Goal: Transaction & Acquisition: Purchase product/service

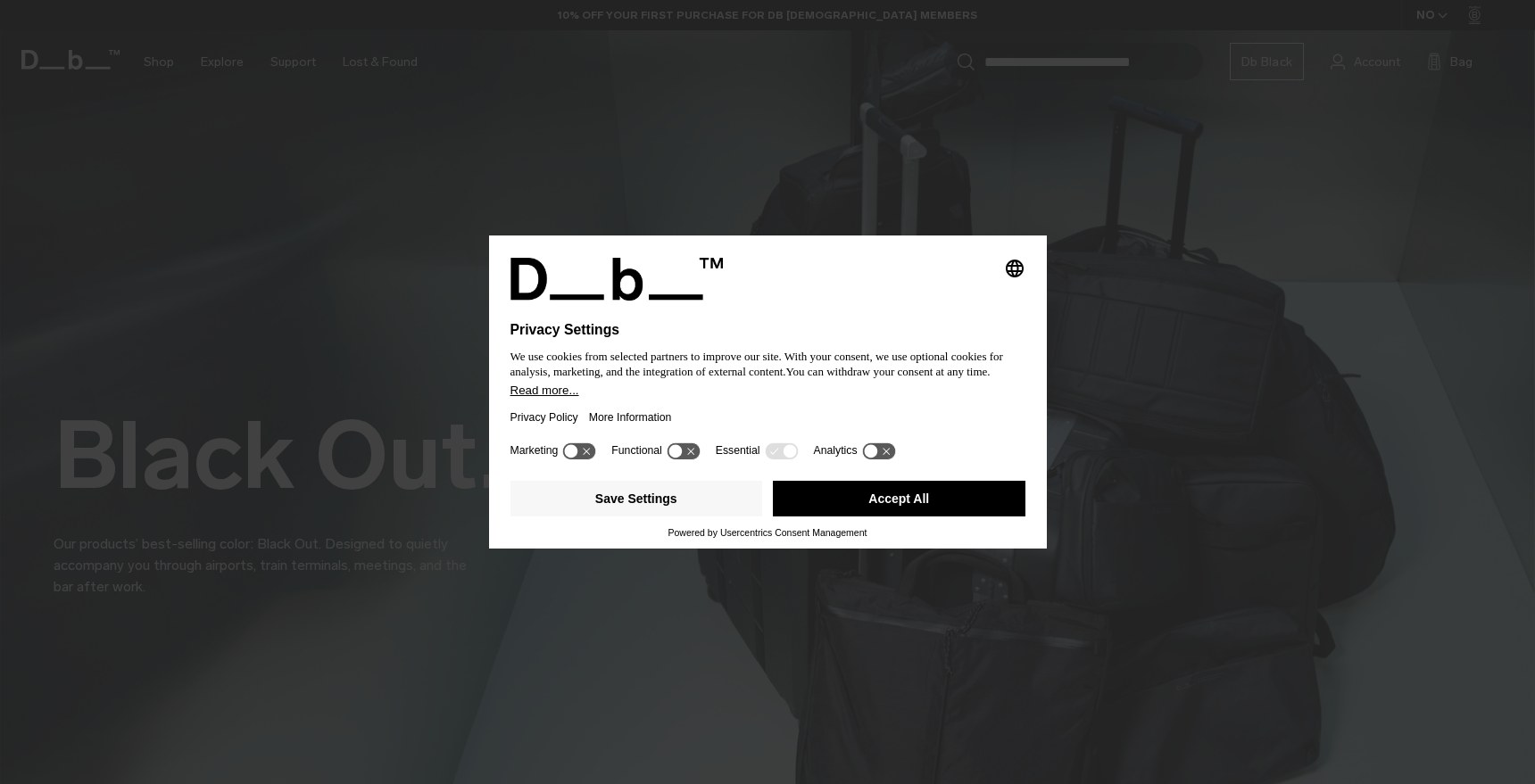
click at [877, 498] on button "Accept All" at bounding box center [900, 498] width 253 height 36
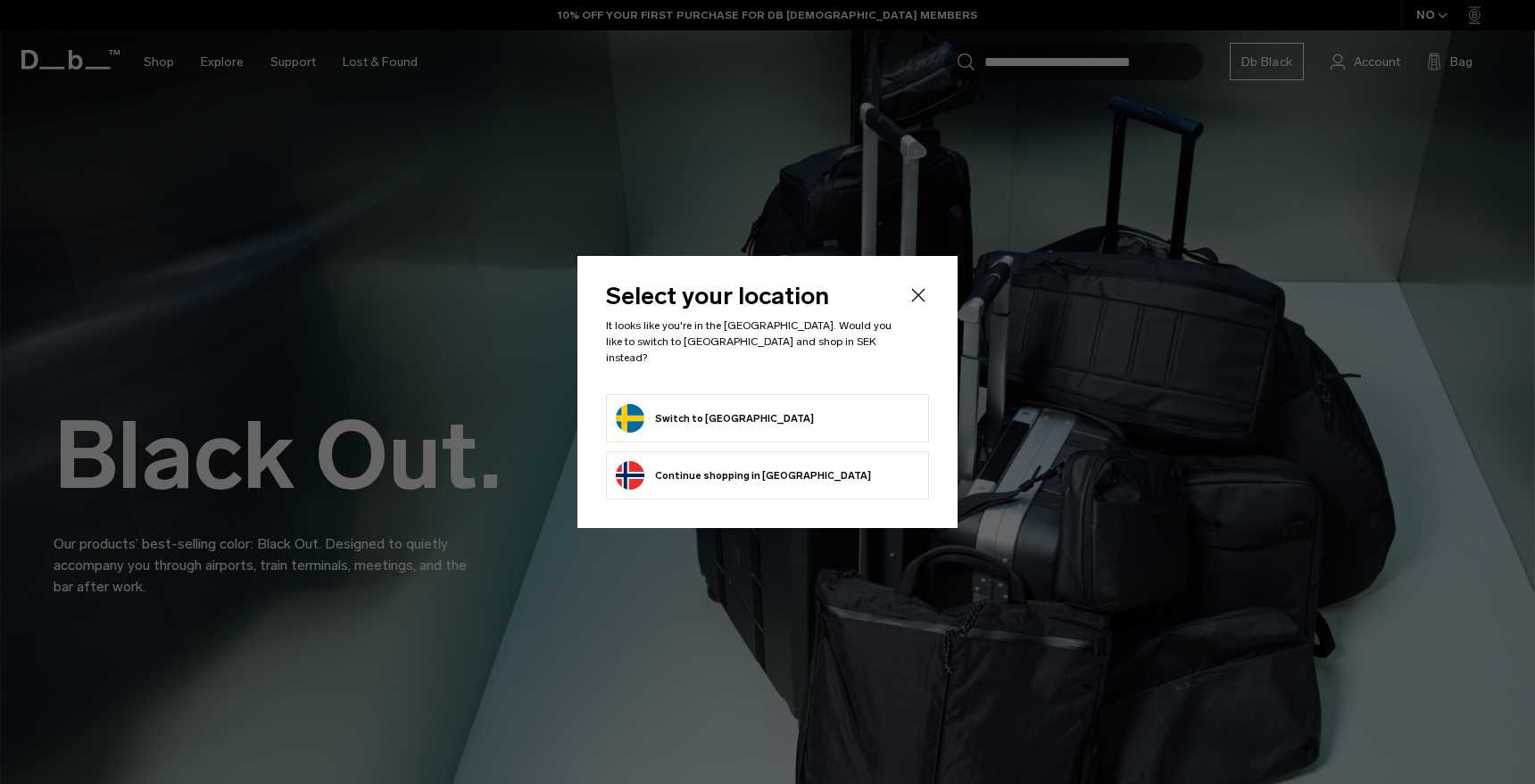
click at [732, 416] on button "Switch to [GEOGRAPHIC_DATA]" at bounding box center [715, 418] width 198 height 28
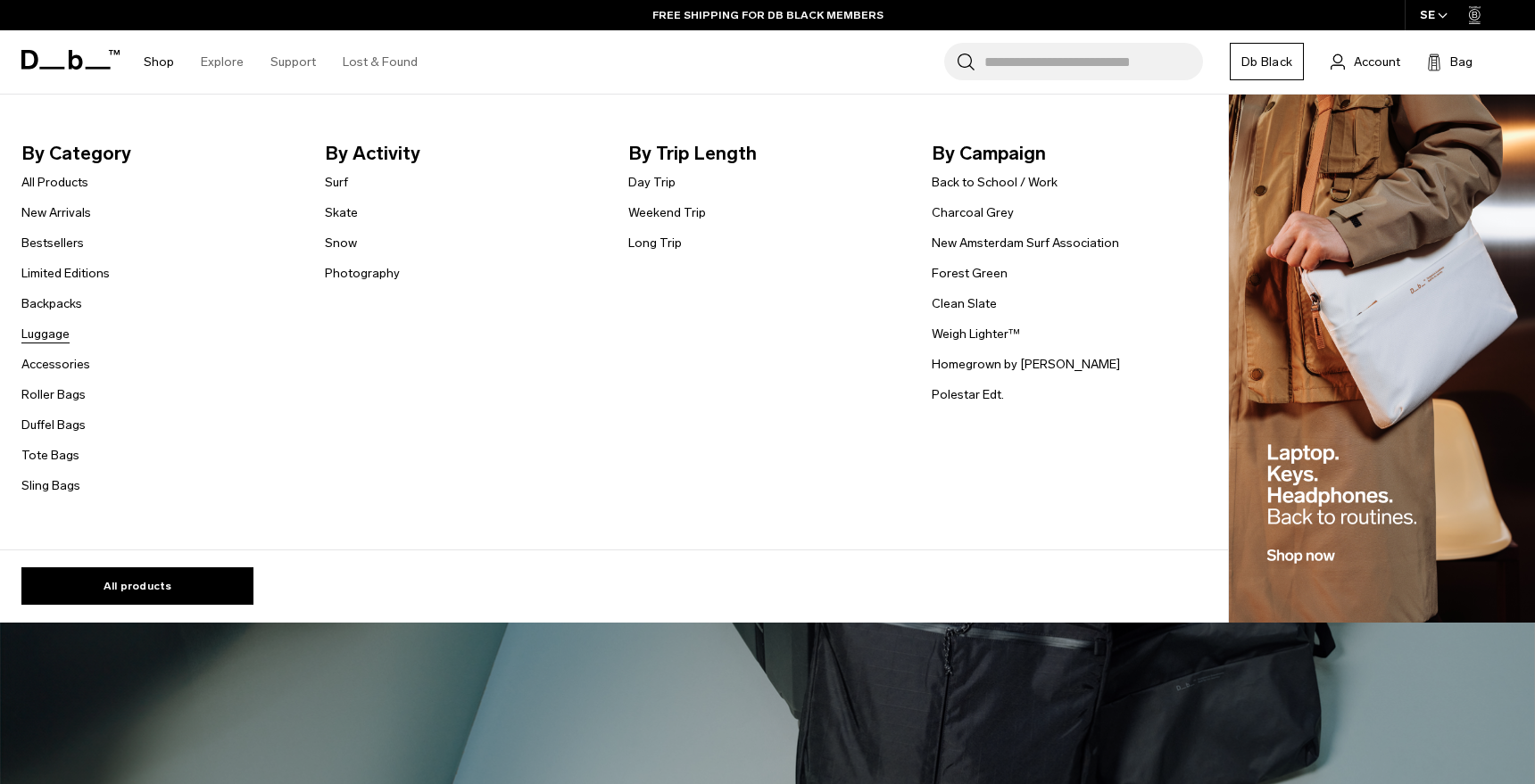
click at [62, 339] on link "Luggage" at bounding box center [45, 335] width 48 height 19
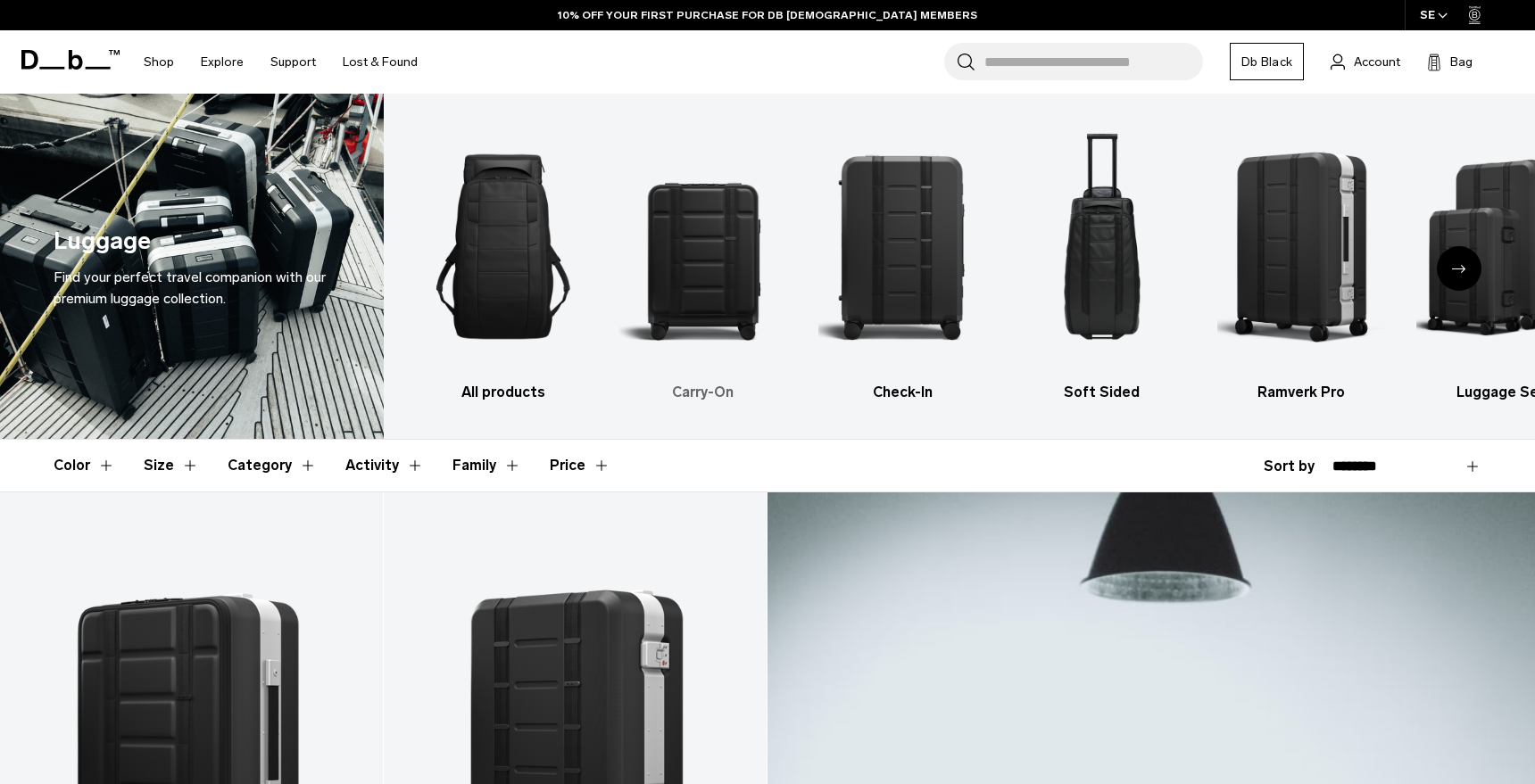
click at [696, 281] on img "2 / 6" at bounding box center [702, 247] width 168 height 253
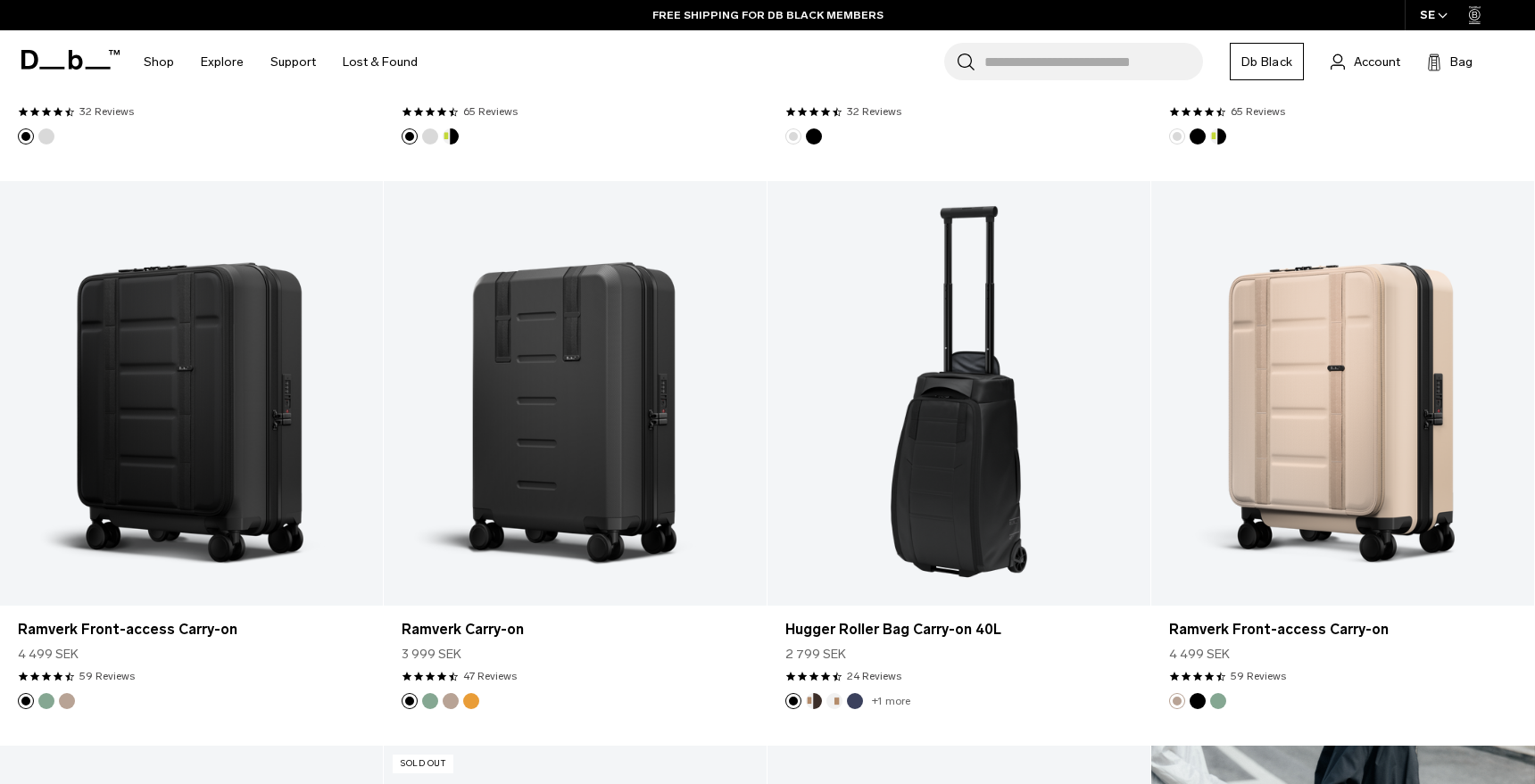
scroll to position [875, 0]
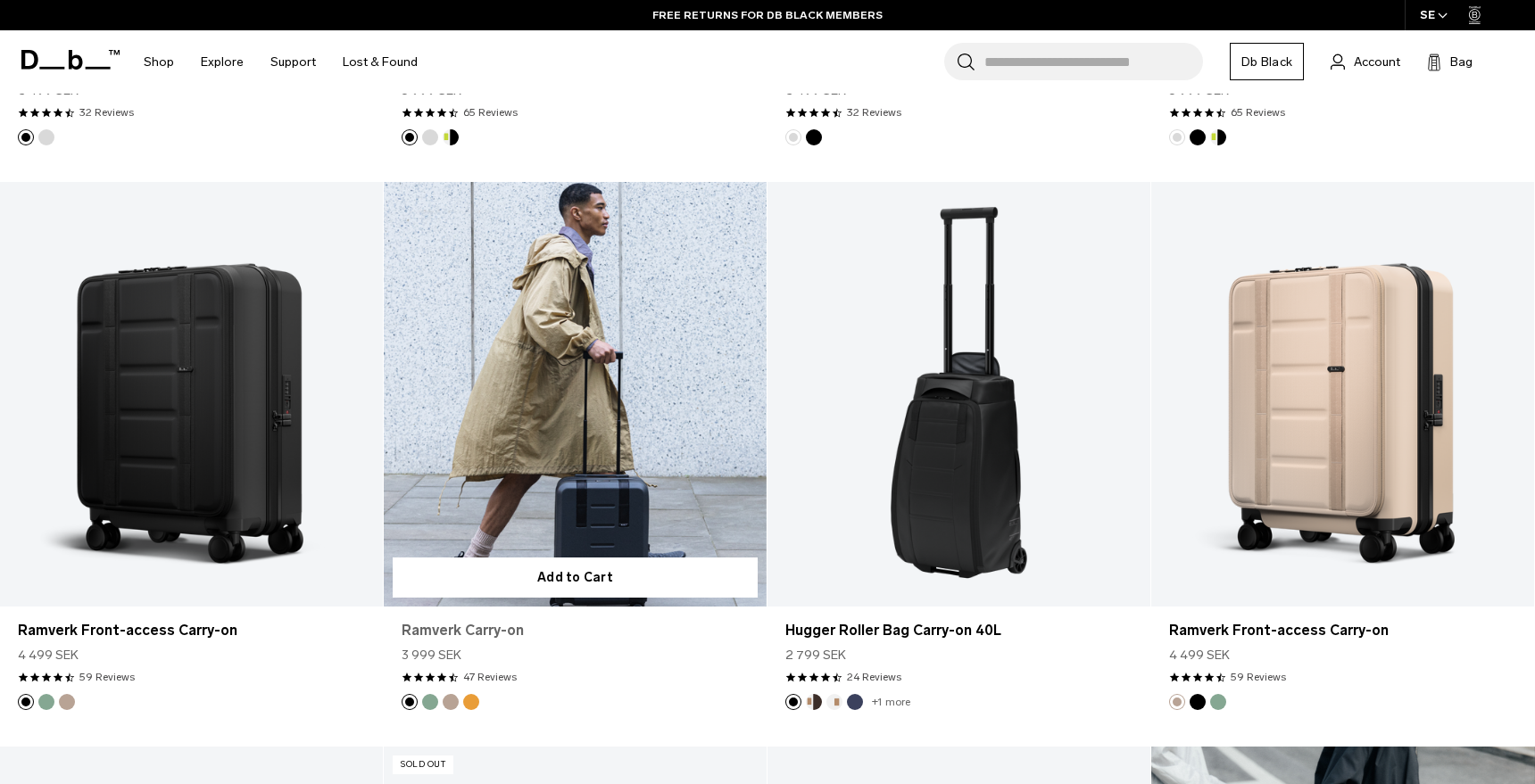
click at [500, 628] on link "Ramverk Carry-on" at bounding box center [575, 630] width 347 height 22
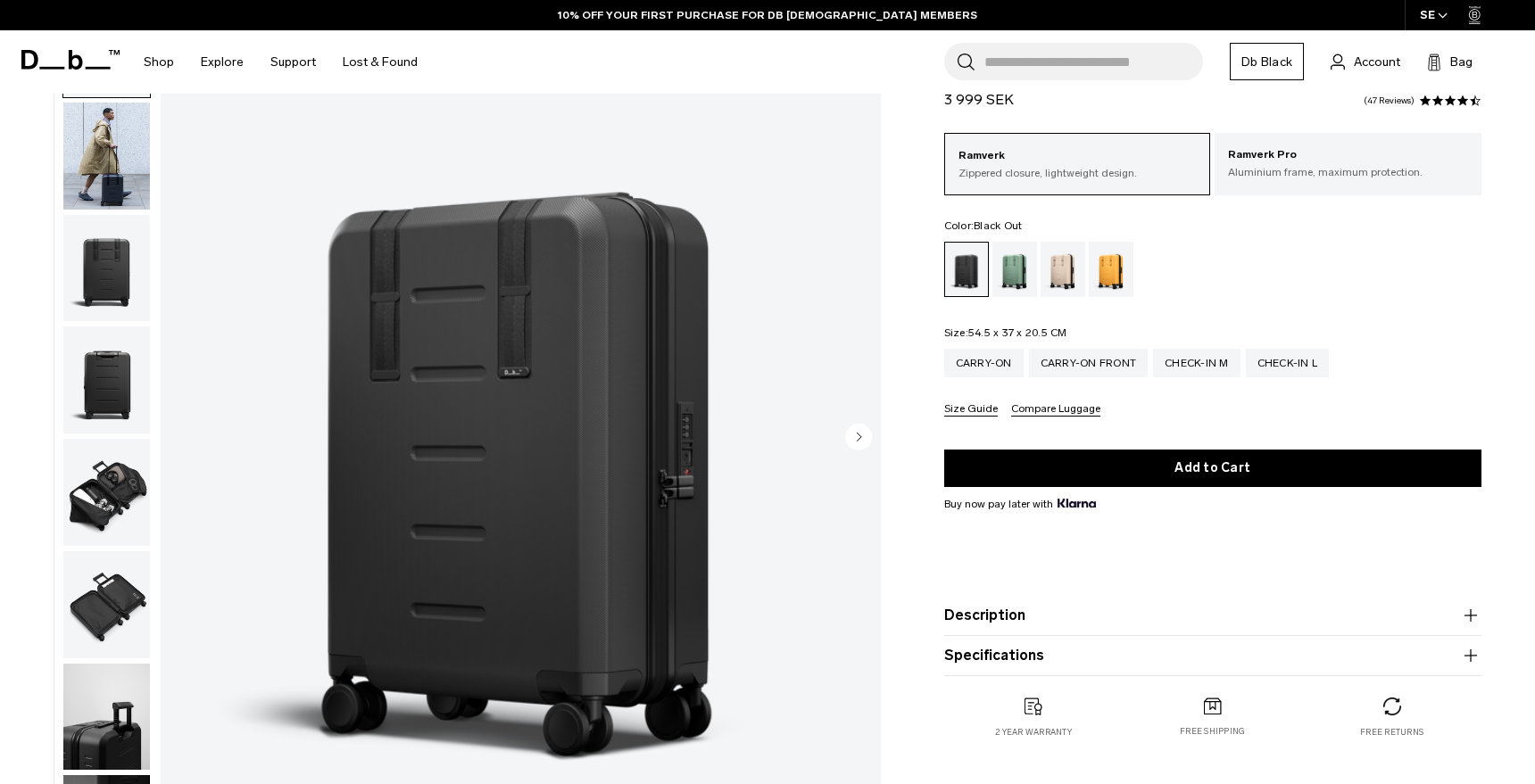
scroll to position [80, 0]
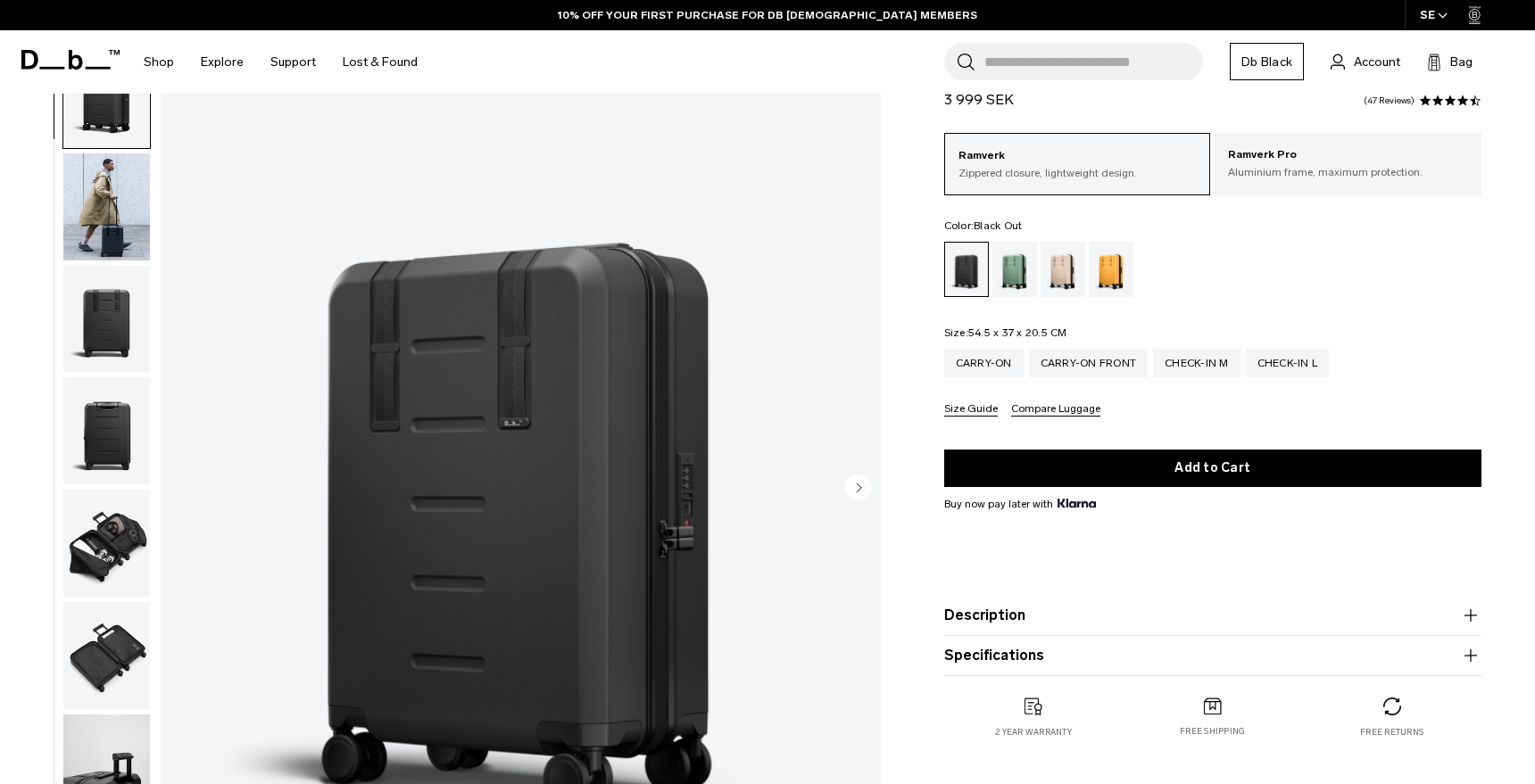
click at [82, 310] on img "button" at bounding box center [107, 319] width 87 height 107
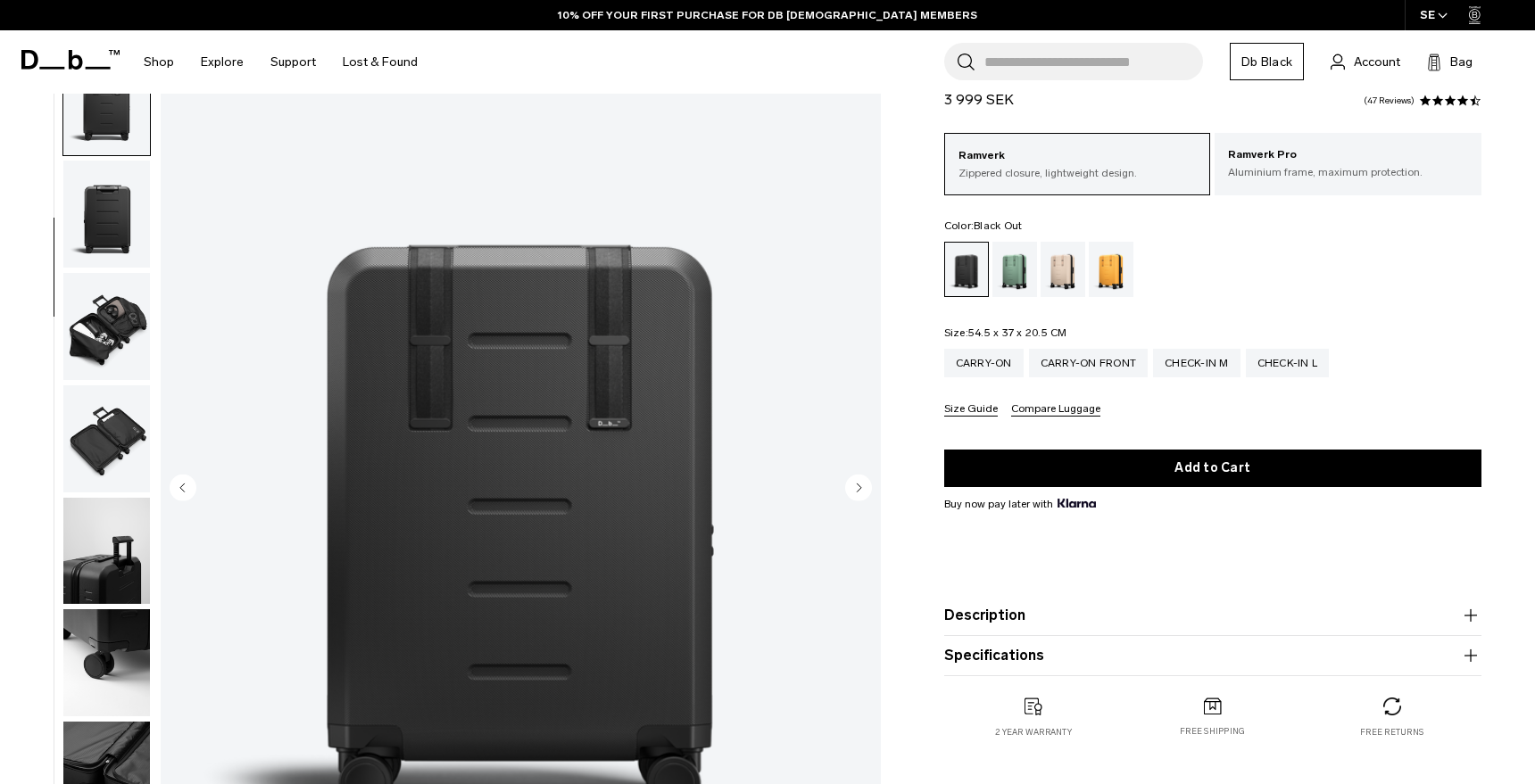
scroll to position [220, 0]
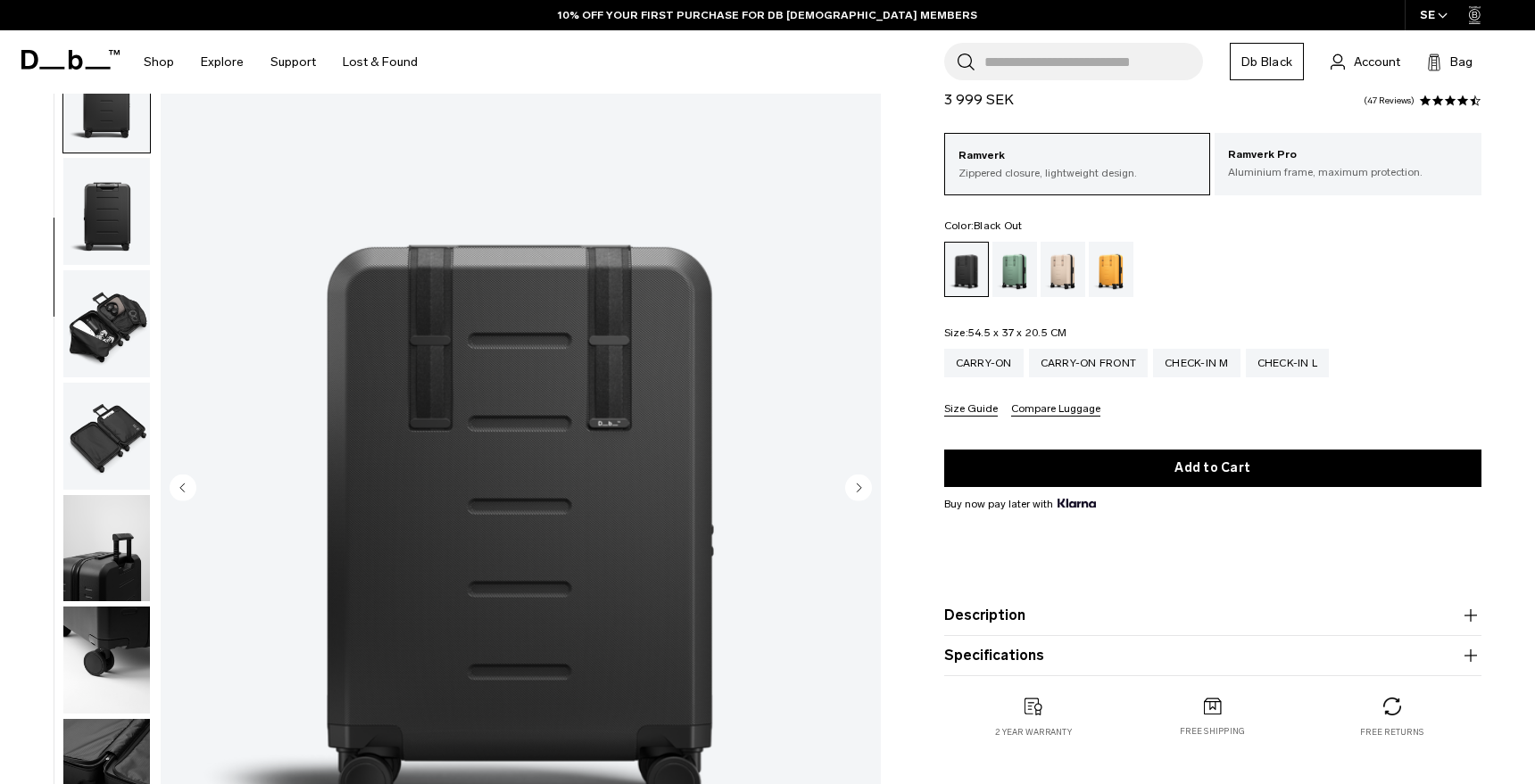
click at [115, 230] on img "button" at bounding box center [107, 212] width 87 height 107
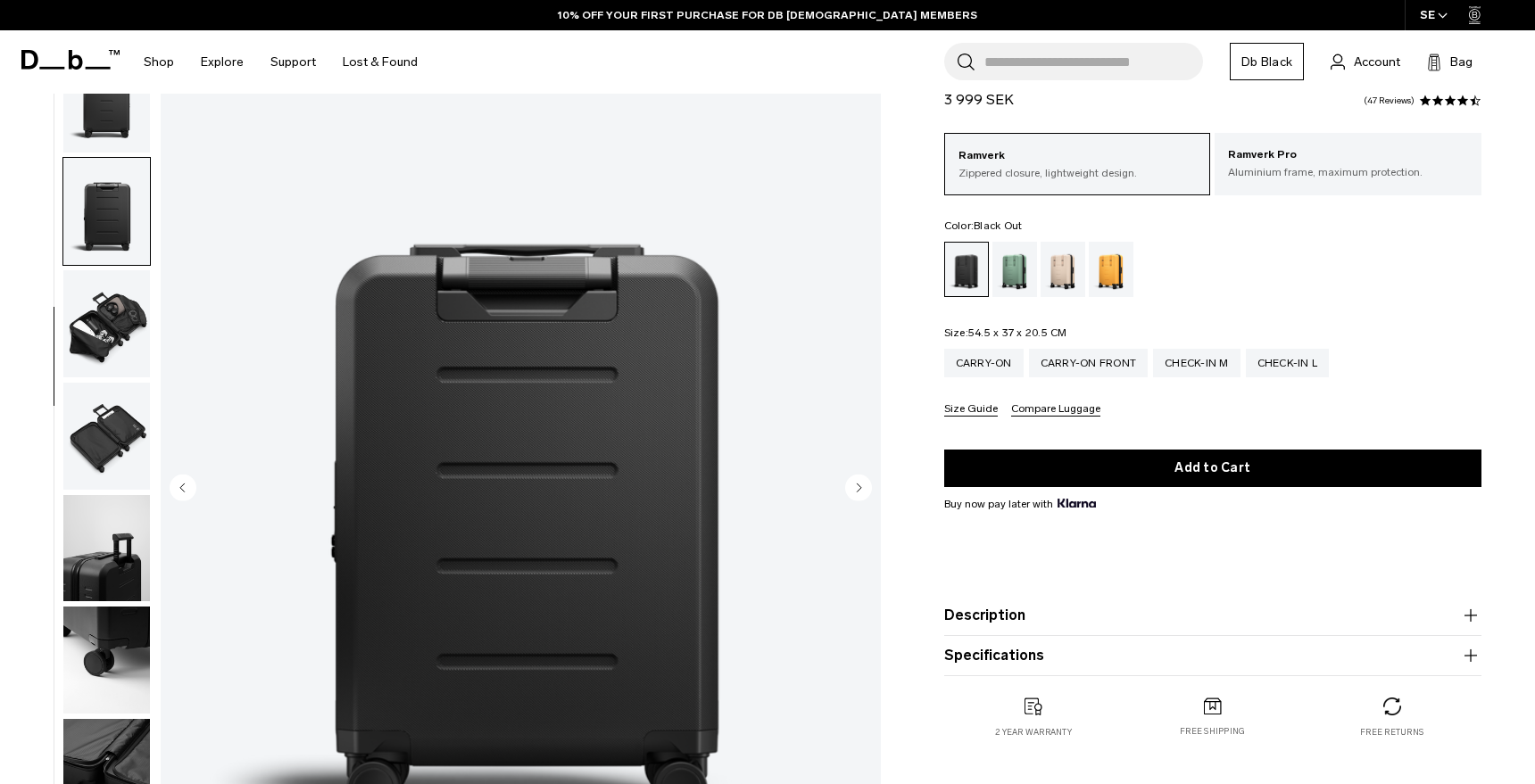
click at [113, 283] on img "button" at bounding box center [107, 324] width 87 height 107
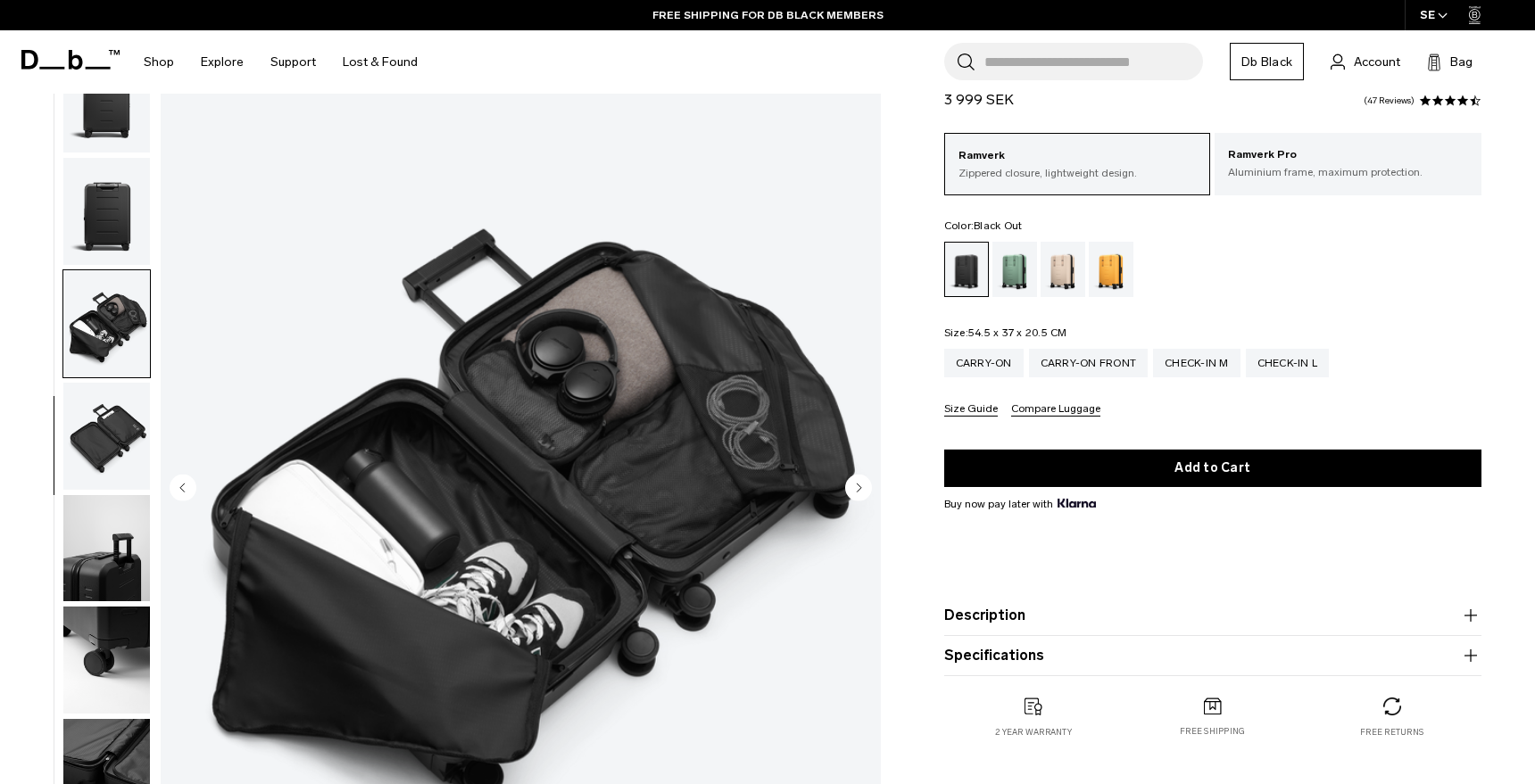
click at [115, 342] on img "button" at bounding box center [107, 324] width 87 height 107
click at [121, 403] on img "button" at bounding box center [107, 436] width 87 height 107
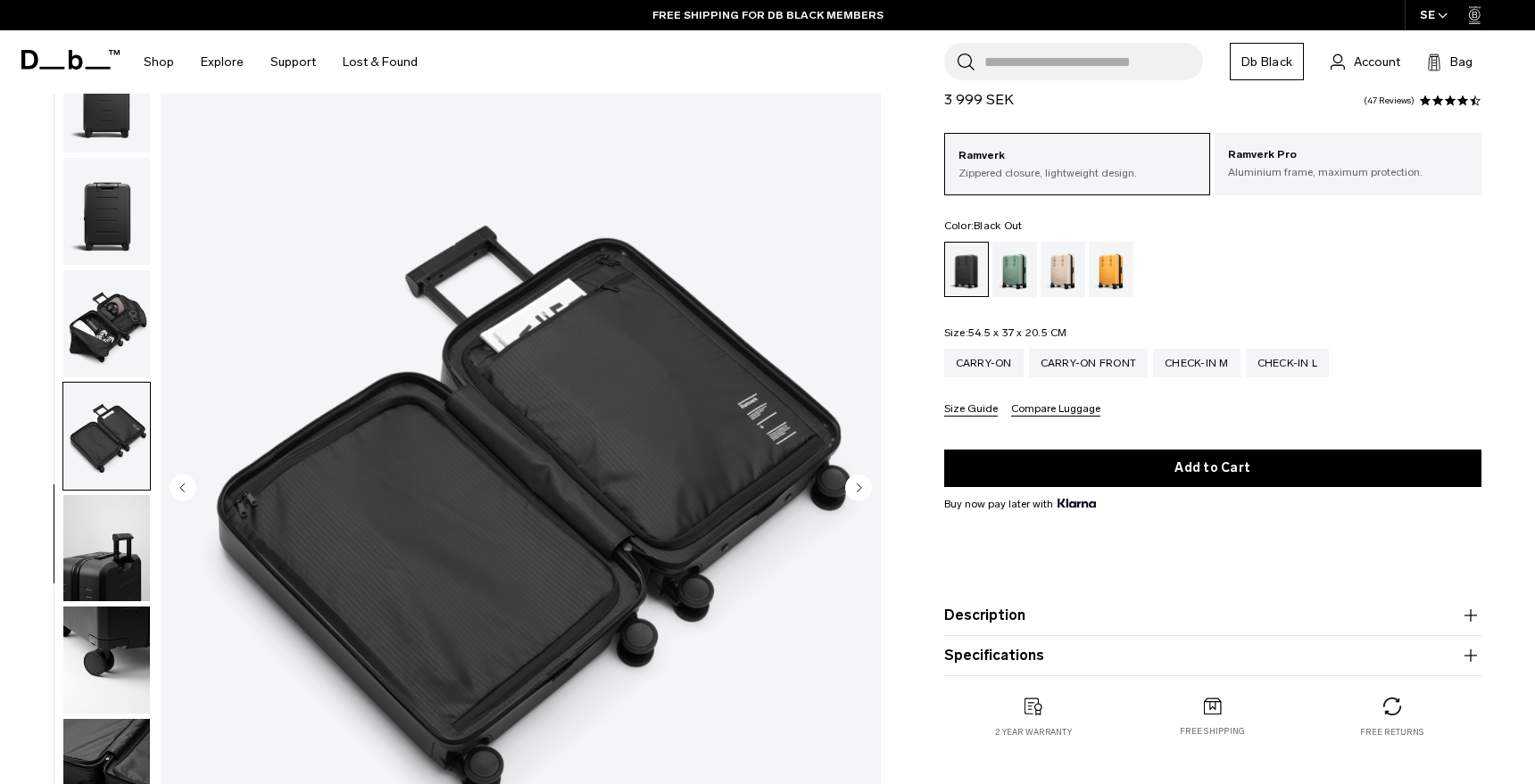
click at [121, 470] on img "button" at bounding box center [107, 436] width 87 height 107
click at [120, 508] on img "button" at bounding box center [107, 548] width 87 height 107
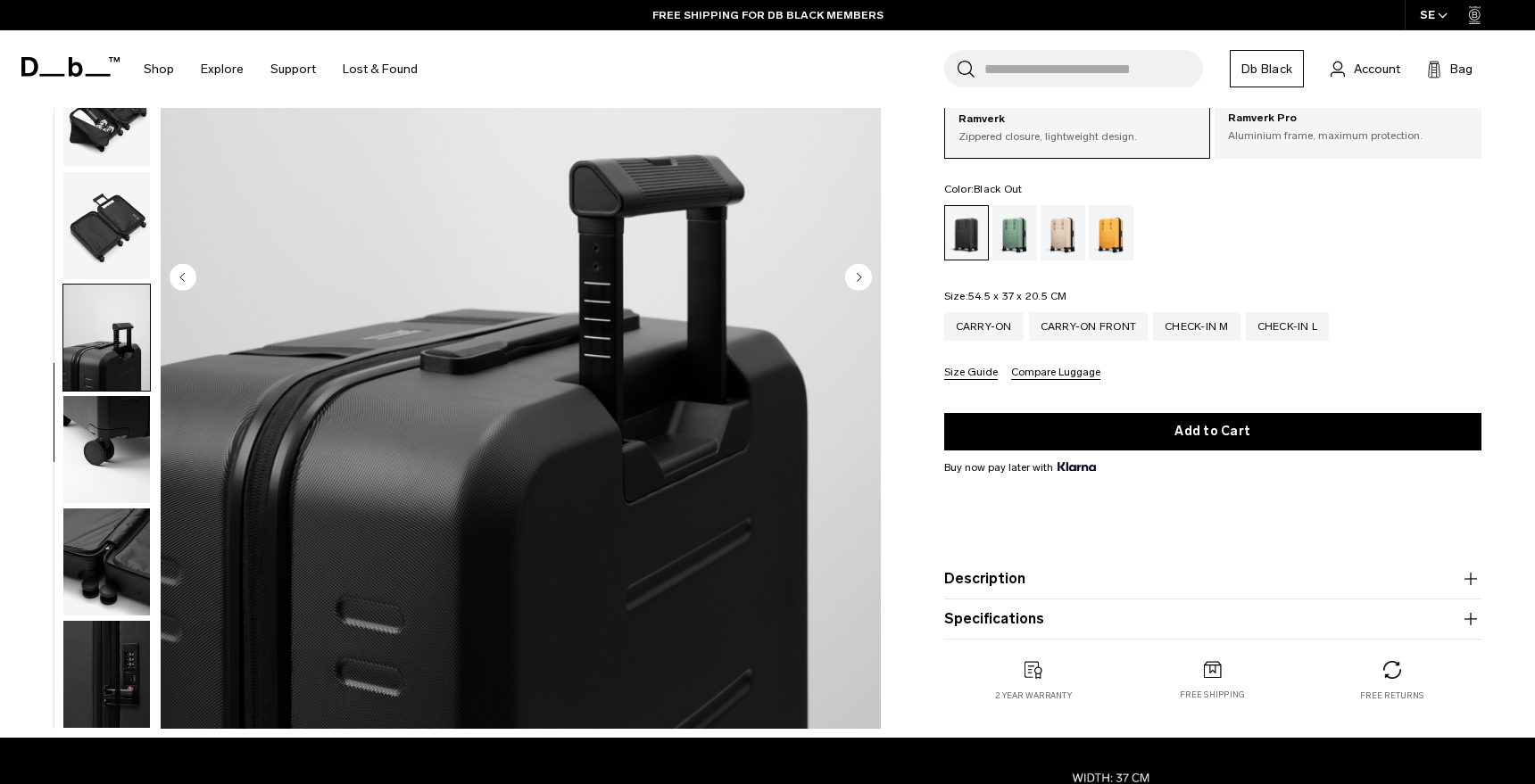
scroll to position [298, 0]
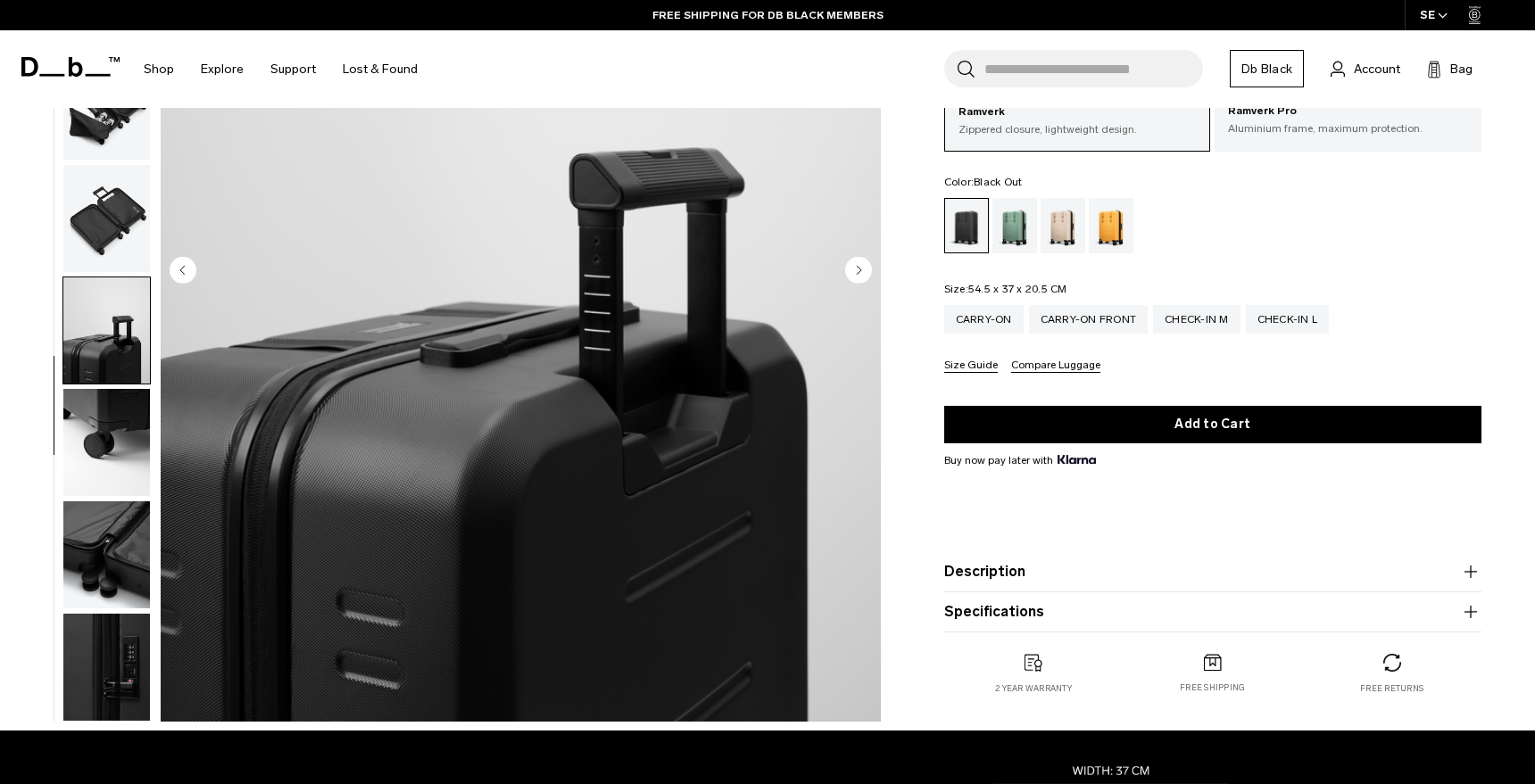
click at [98, 427] on img "button" at bounding box center [107, 443] width 87 height 107
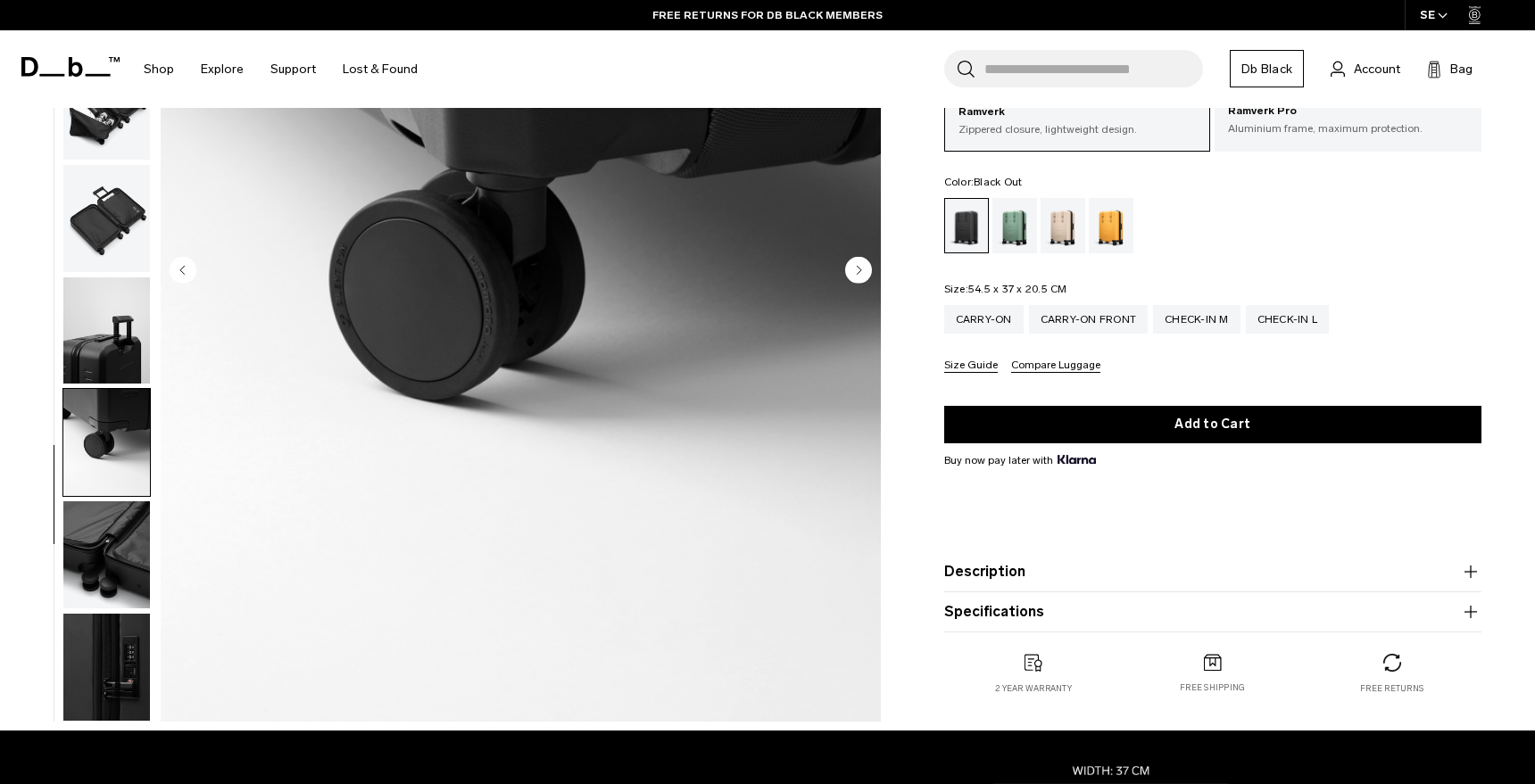
click at [98, 554] on img "button" at bounding box center [107, 555] width 87 height 107
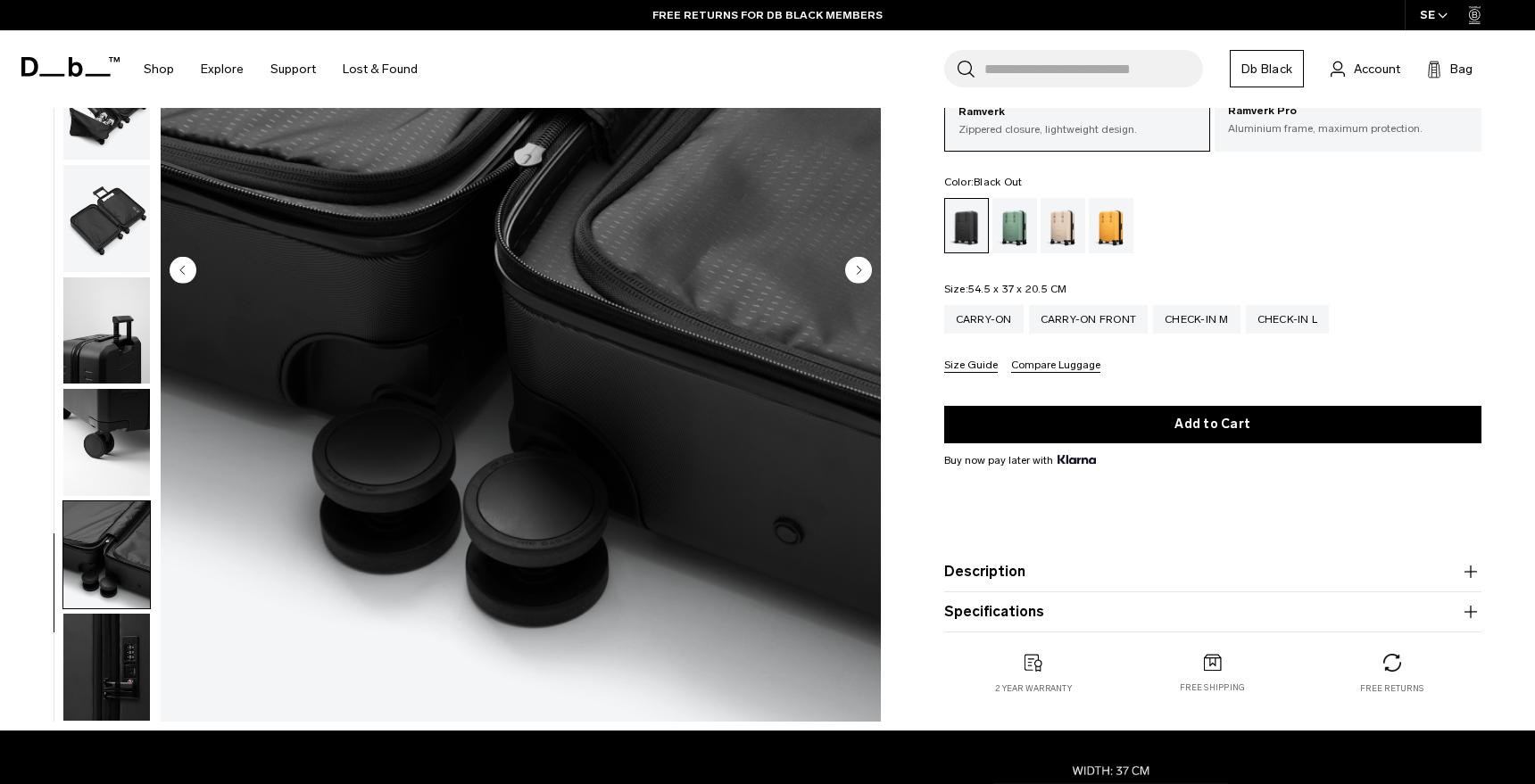
scroll to position [0, 0]
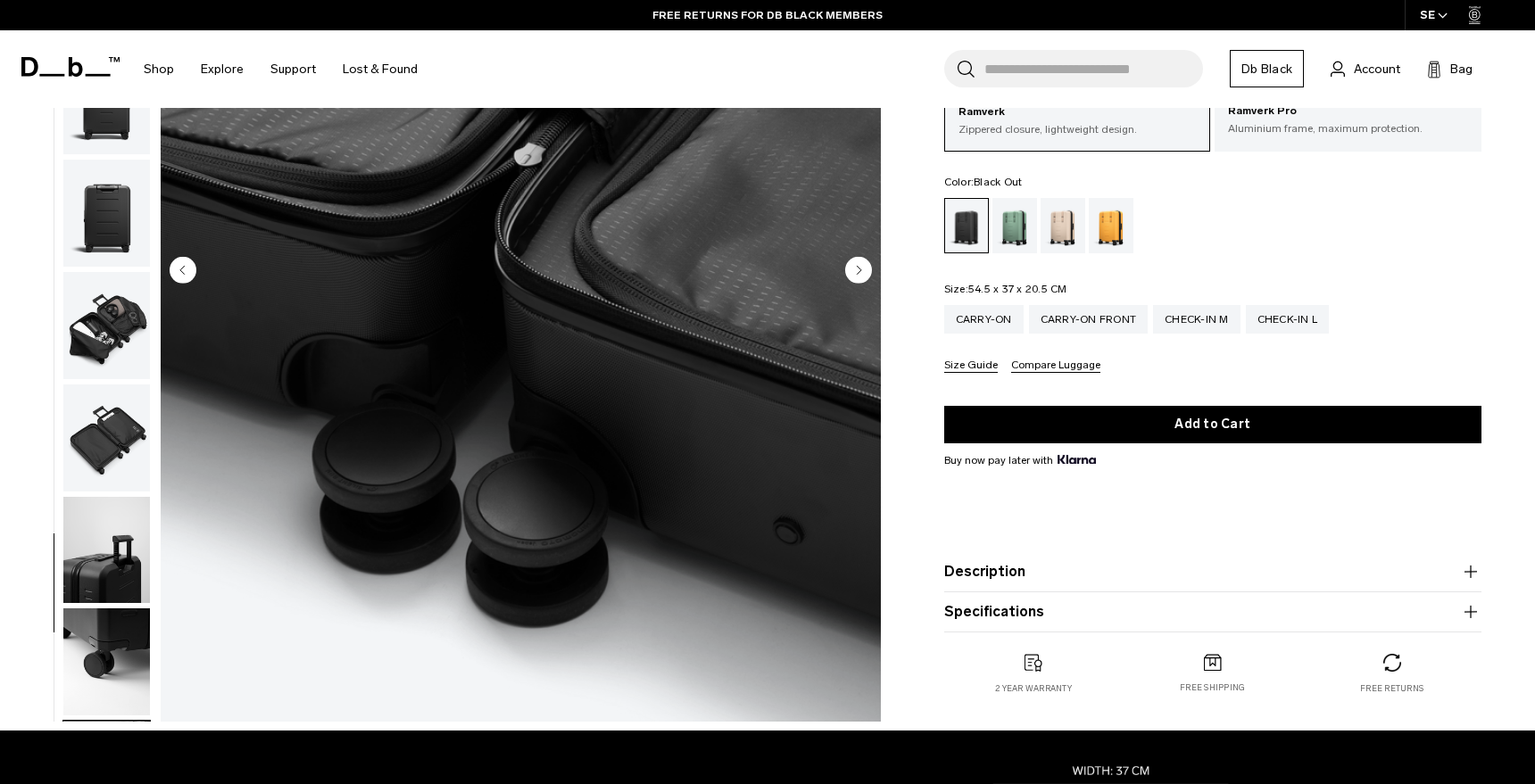
click at [94, 183] on img "button" at bounding box center [107, 213] width 87 height 107
